Goal: Find specific page/section: Find specific page/section

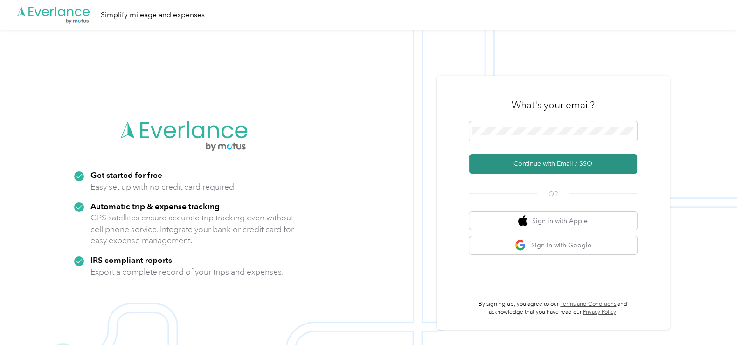
click at [559, 164] on button "Continue with Email / SSO" at bounding box center [553, 164] width 168 height 20
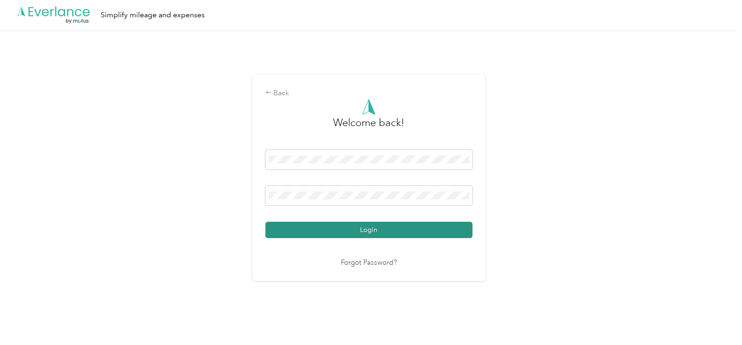
click at [374, 229] on button "Login" at bounding box center [368, 230] width 207 height 16
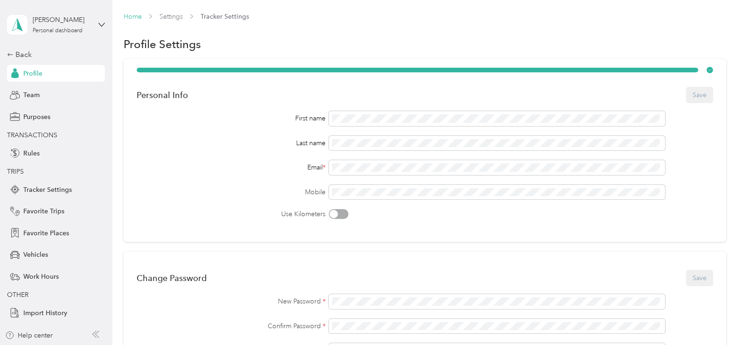
click at [133, 14] on link "Home" at bounding box center [133, 17] width 18 height 8
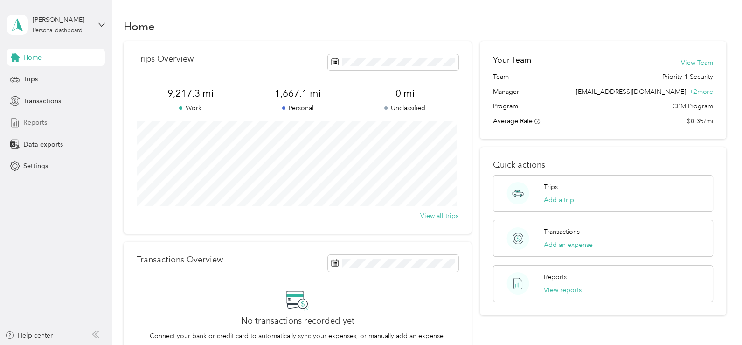
click at [39, 123] on span "Reports" at bounding box center [35, 123] width 24 height 10
